Goal: Communication & Community: Answer question/provide support

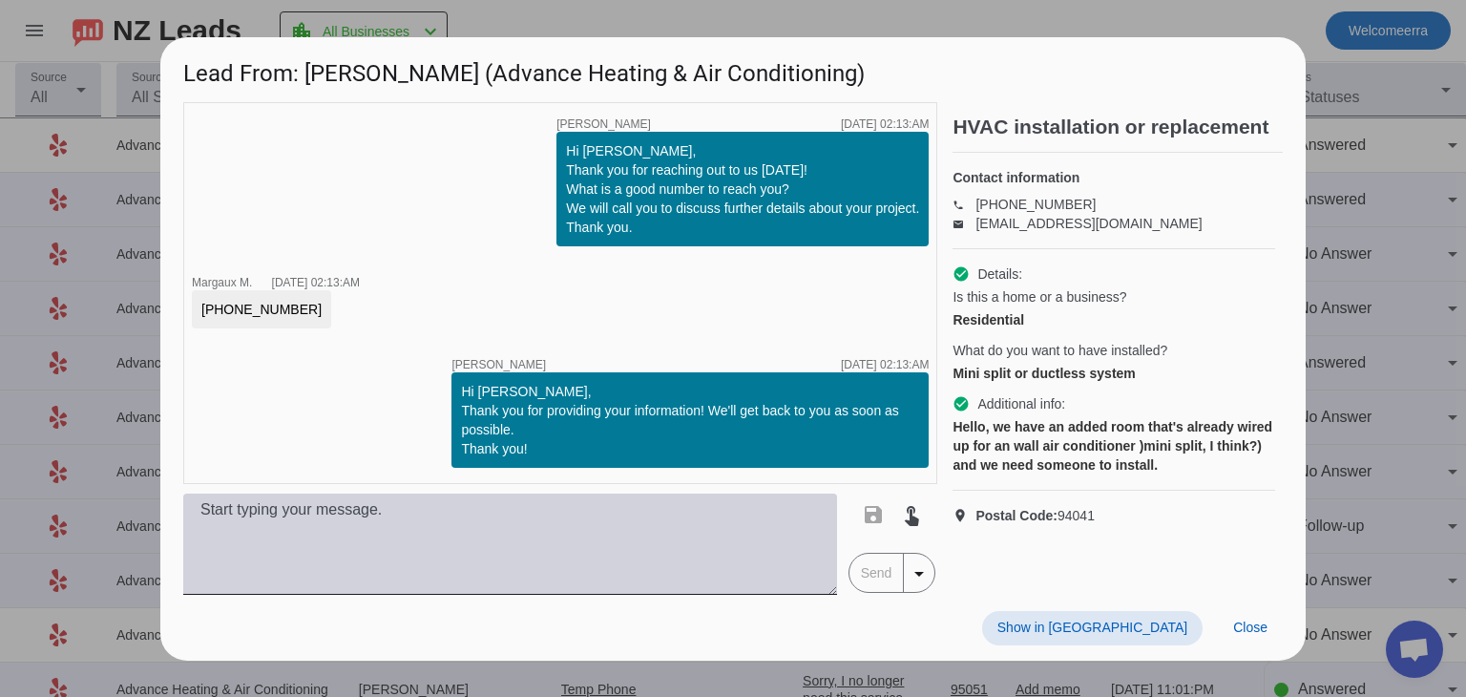
drag, startPoint x: 422, startPoint y: 557, endPoint x: 427, endPoint y: 529, distance: 29.0
click at [422, 557] on textarea at bounding box center [510, 543] width 654 height 101
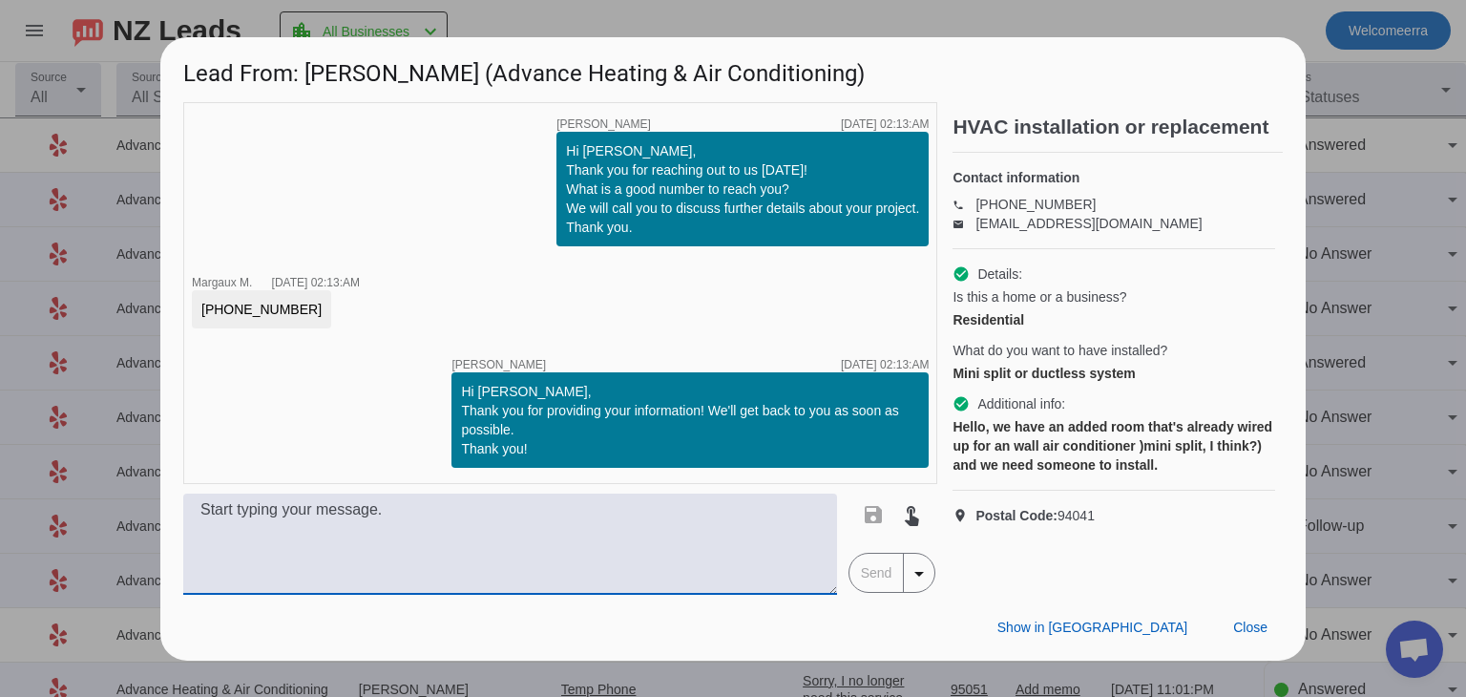
type textarea "T"
paste textarea "Hi! My name is [PERSON_NAME] from [GEOGRAPHIC_DATA], I'd be more than happy to …"
type textarea "Hi! My name is [PERSON_NAME] from [GEOGRAPHIC_DATA], I'd be more than happy to …"
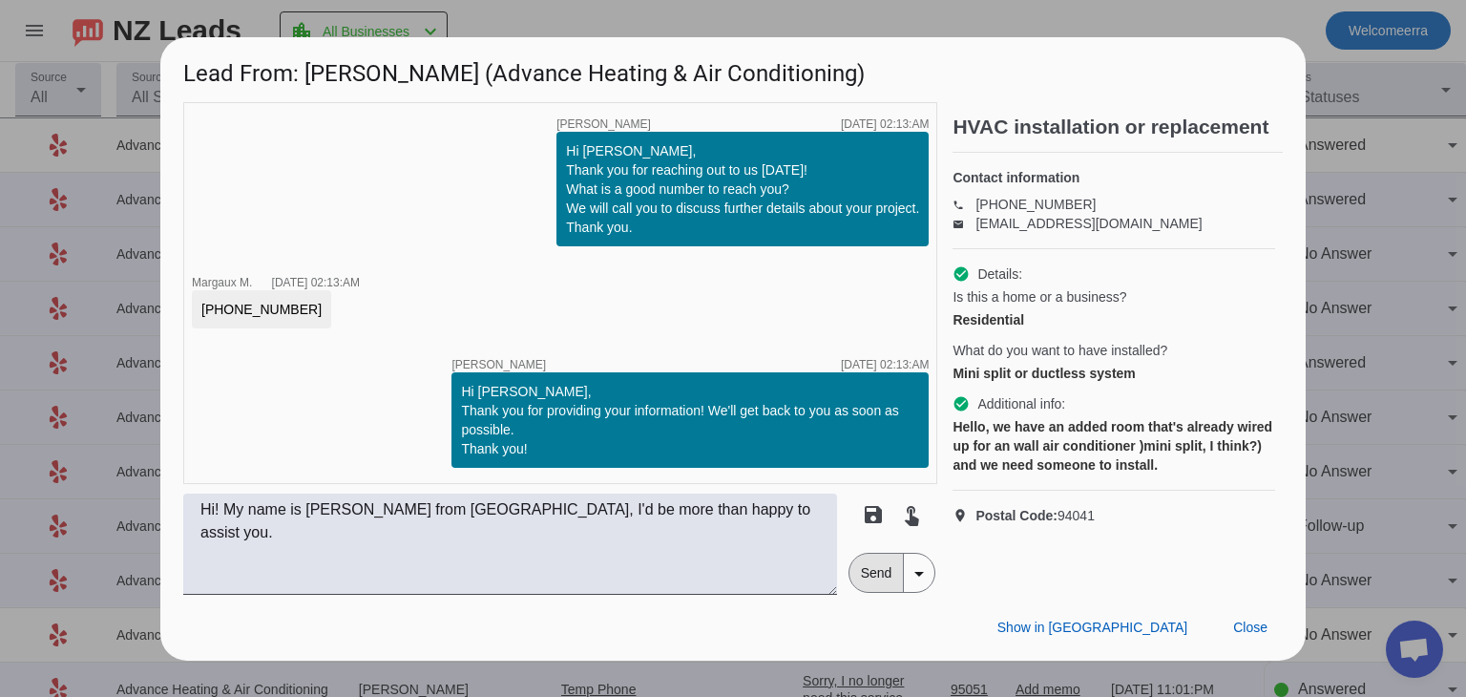
click at [870, 569] on span "Send" at bounding box center [876, 573] width 54 height 38
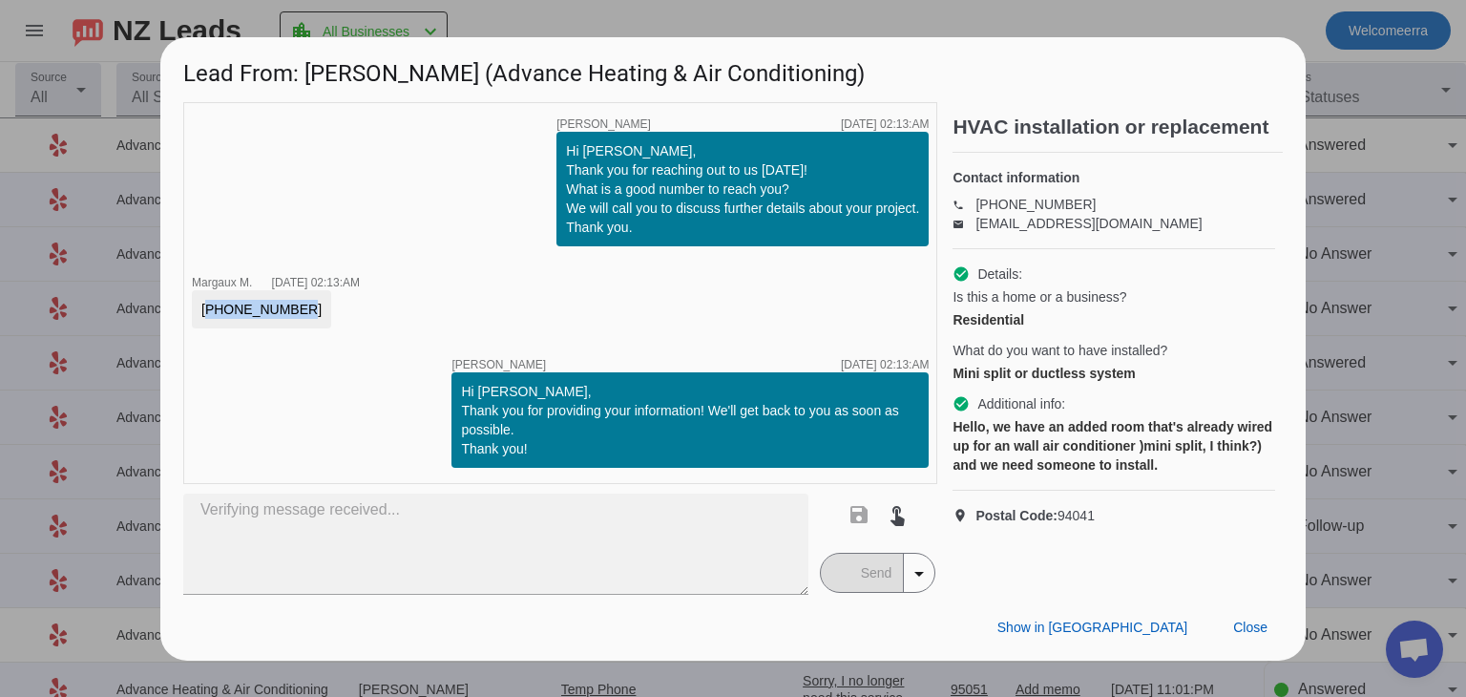
drag, startPoint x: 196, startPoint y: 302, endPoint x: 285, endPoint y: 312, distance: 90.3
click at [285, 312] on div "[PHONE_NUMBER]" at bounding box center [261, 309] width 139 height 38
copy div "[PHONE_NUMBER]"
click at [464, 304] on div "timer close [PERSON_NAME] [DATE] 02:13:AM Hi [PERSON_NAME], Thank you for reach…" at bounding box center [560, 293] width 754 height 382
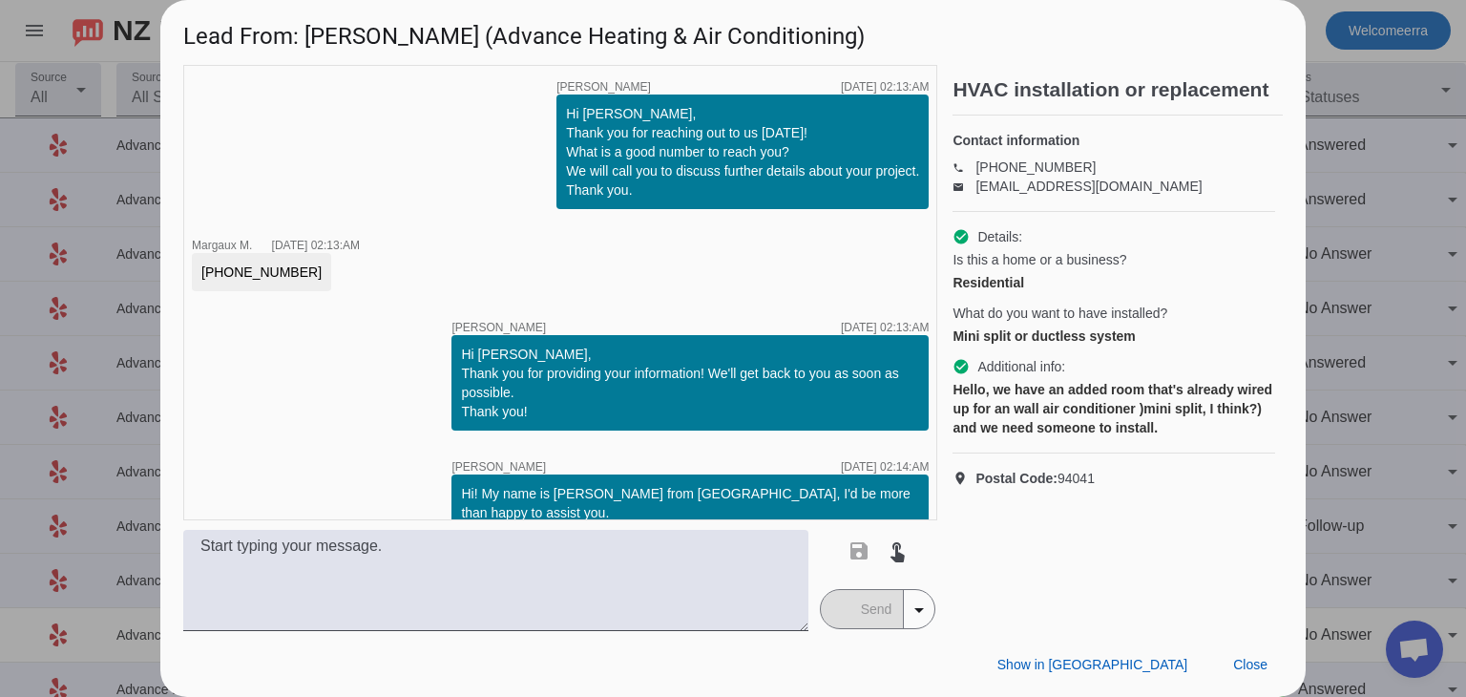
scroll to position [8, 0]
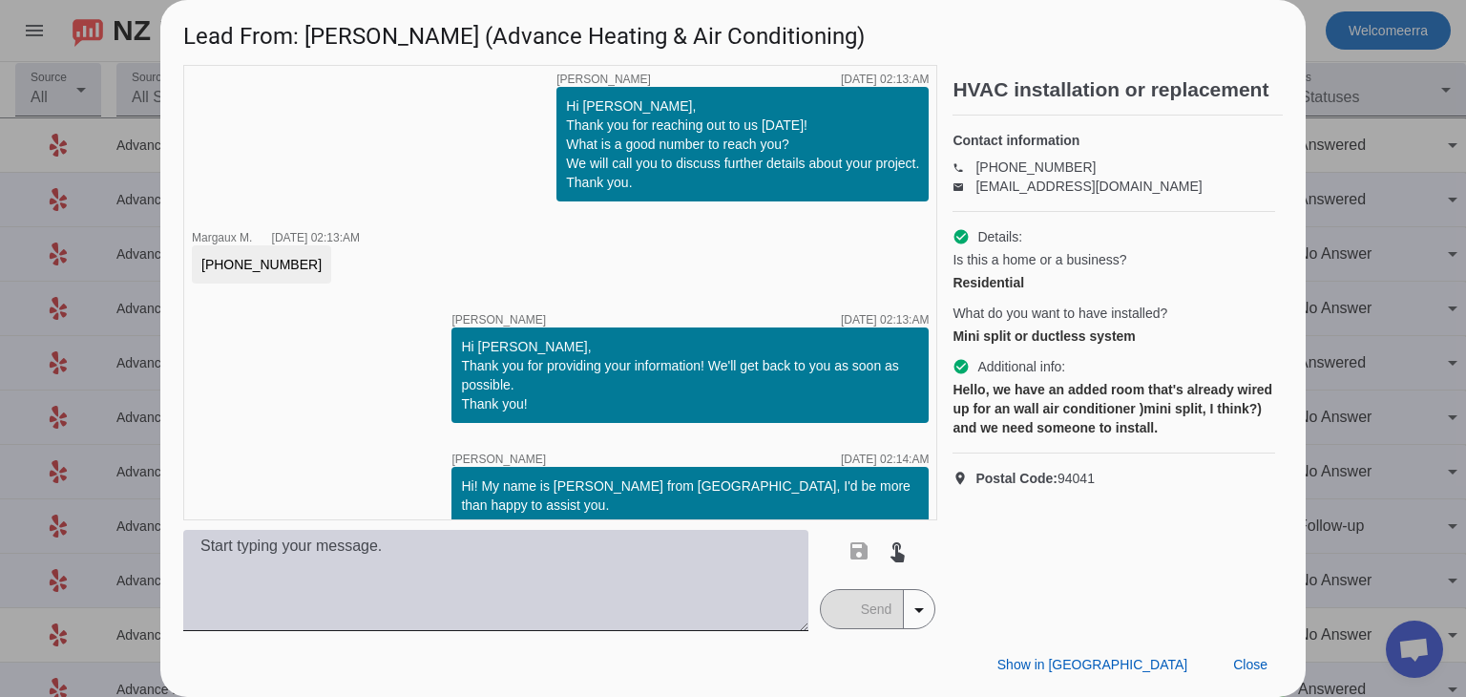
click at [691, 577] on textarea at bounding box center [495, 580] width 625 height 101
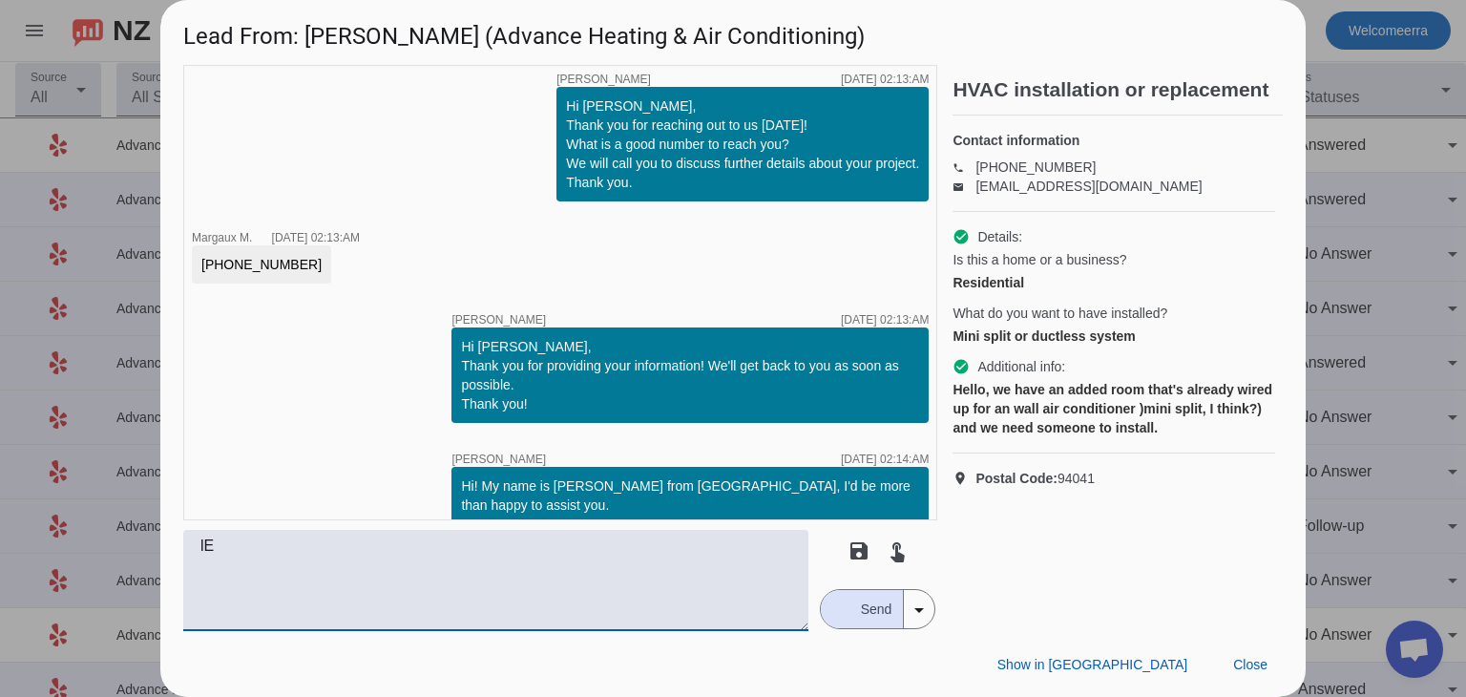
type textarea "l"
type textarea "i"
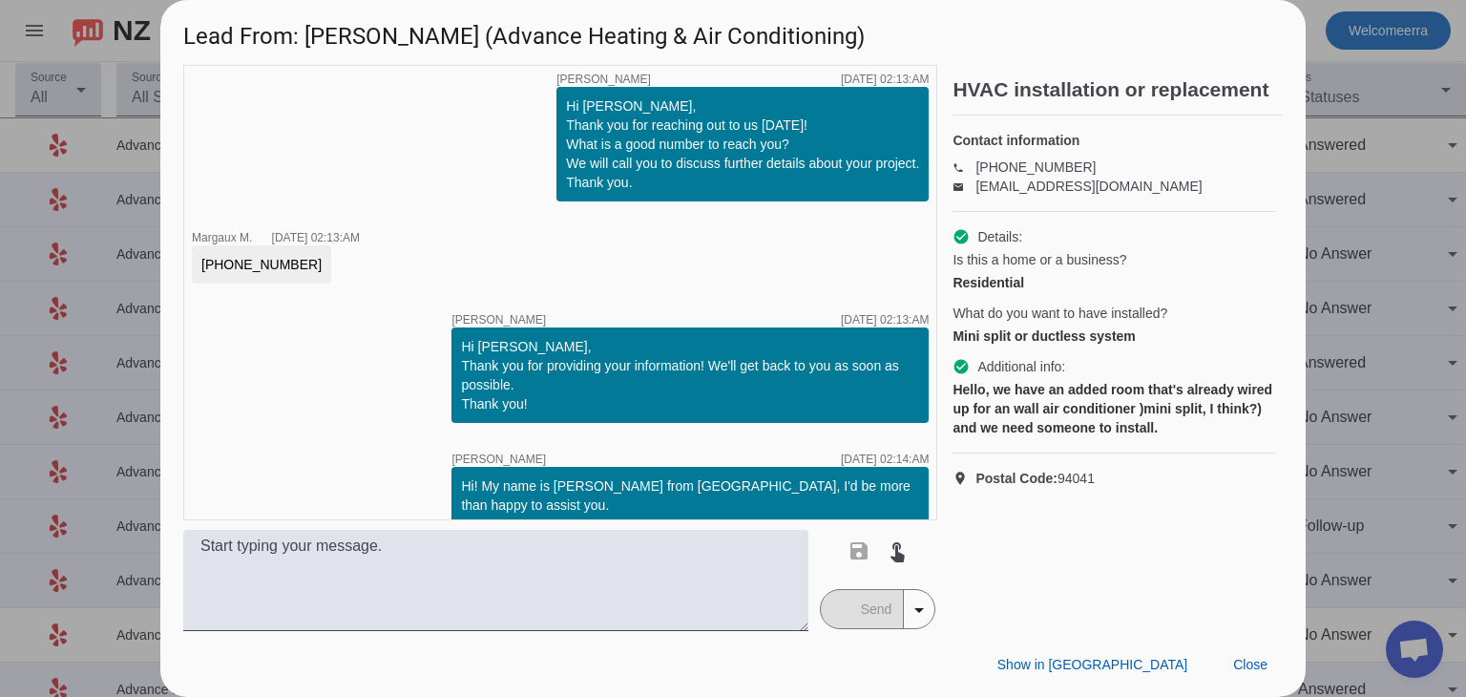
click at [420, 232] on div "timer close [PERSON_NAME] [DATE] 02:13:AM Hi [PERSON_NAME], Thank you for reach…" at bounding box center [560, 292] width 754 height 455
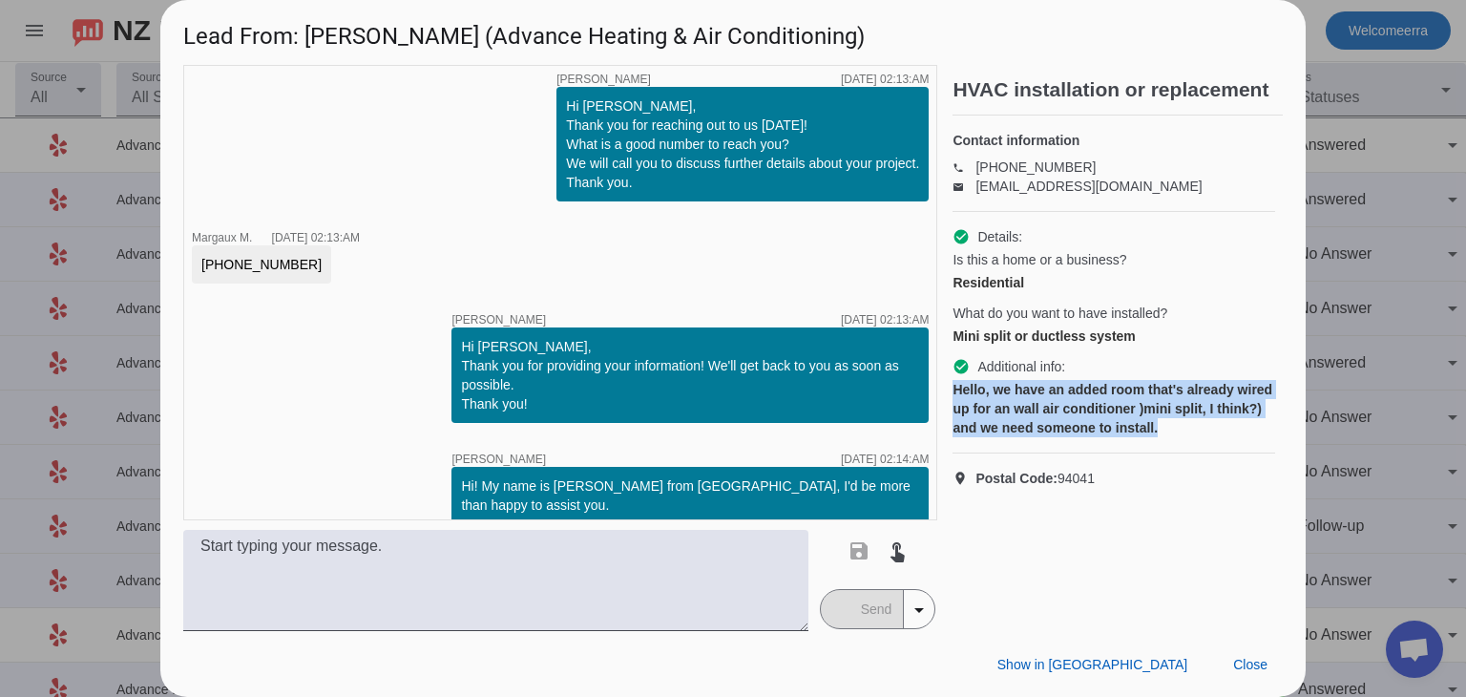
drag, startPoint x: 955, startPoint y: 401, endPoint x: 1207, endPoint y: 449, distance: 256.5
click at [1207, 437] on div "Hello, we have an added room that's already wired up for an wall air conditione…" at bounding box center [1114, 408] width 323 height 57
copy div "Hello, we have an added room that's already wired up for an wall air conditione…"
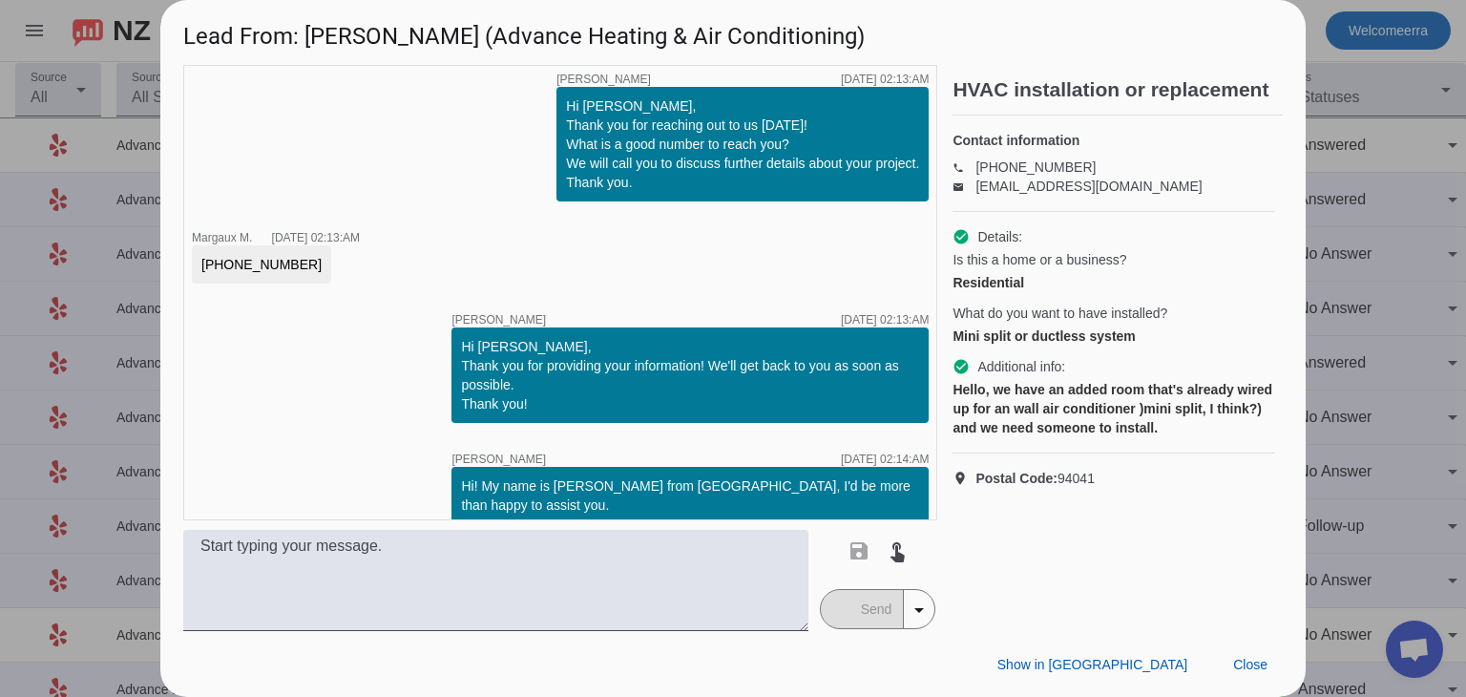
click at [982, 376] on span "Additional info:" at bounding box center [1021, 366] width 88 height 19
drag, startPoint x: 949, startPoint y: 81, endPoint x: 1218, endPoint y: 96, distance: 269.6
click at [1219, 96] on div "timer close [PERSON_NAME] [DATE] 02:13:AM Hi [PERSON_NAME], Thank you for reach…" at bounding box center [733, 348] width 1100 height 566
copy h2 "HVAC installation or replacement"
